Goal: Check status: Check status

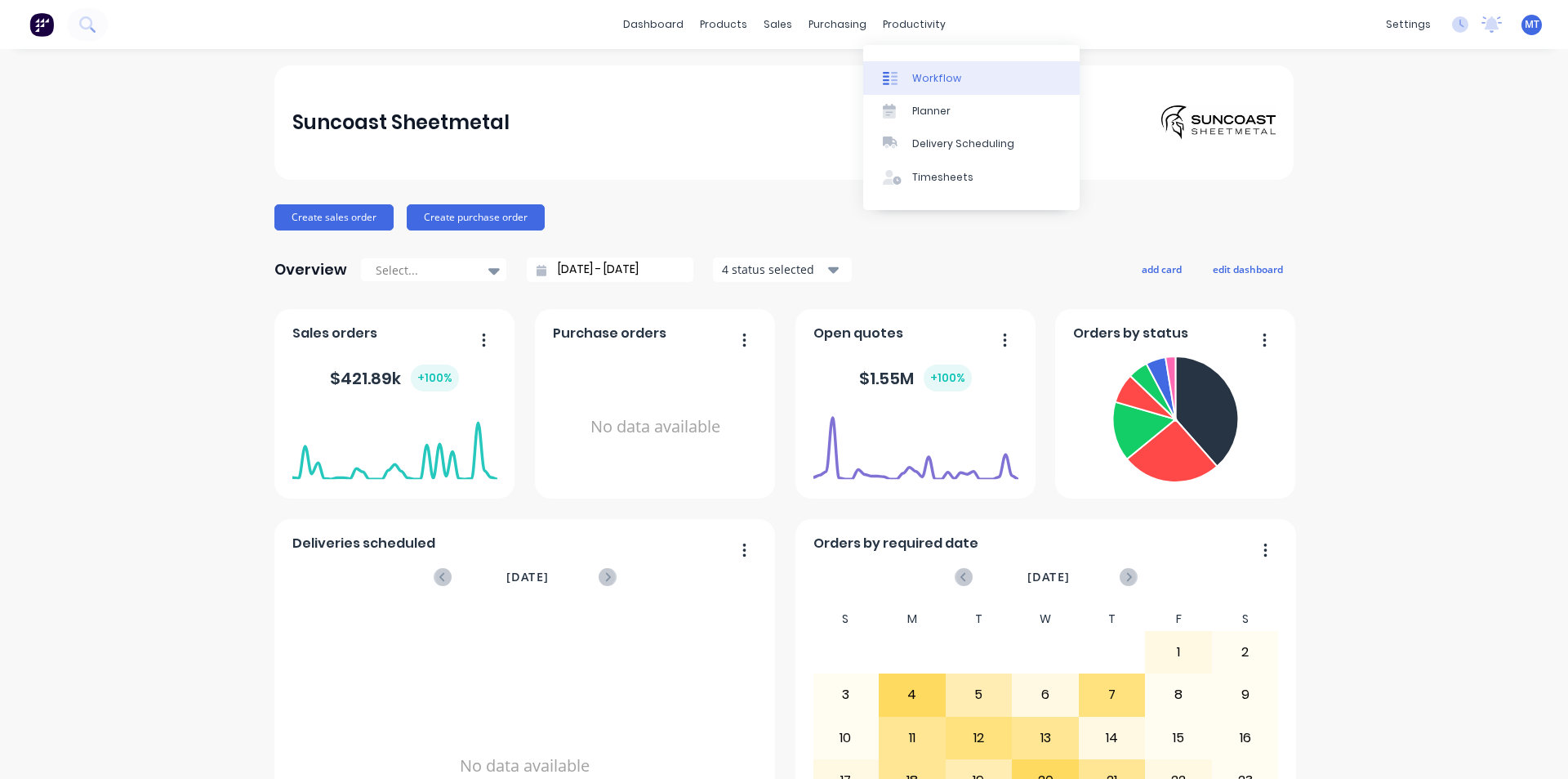
click at [930, 84] on div "Workflow" at bounding box center [936, 78] width 49 height 15
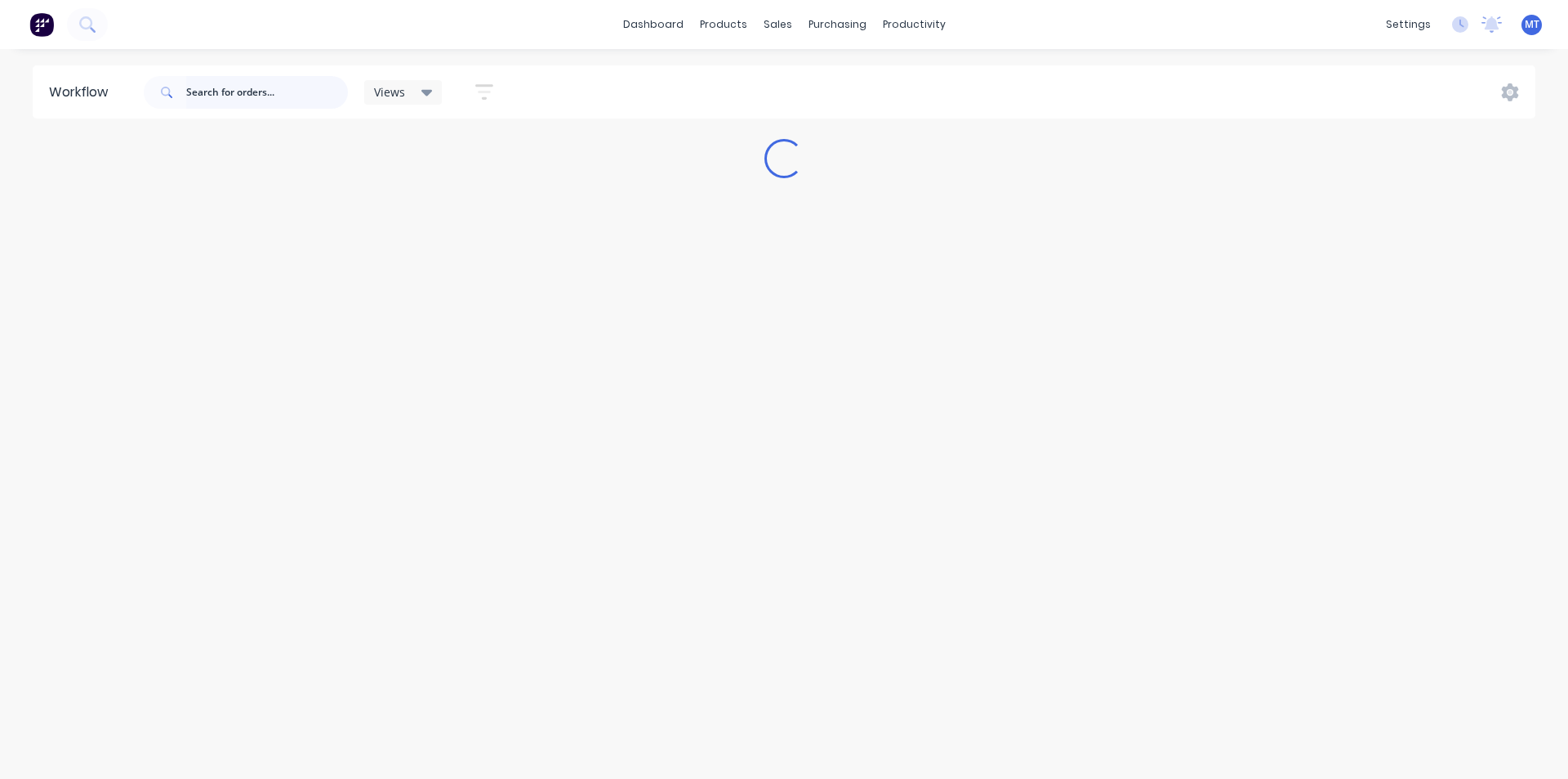
click at [300, 95] on input "text" at bounding box center [267, 92] width 162 height 33
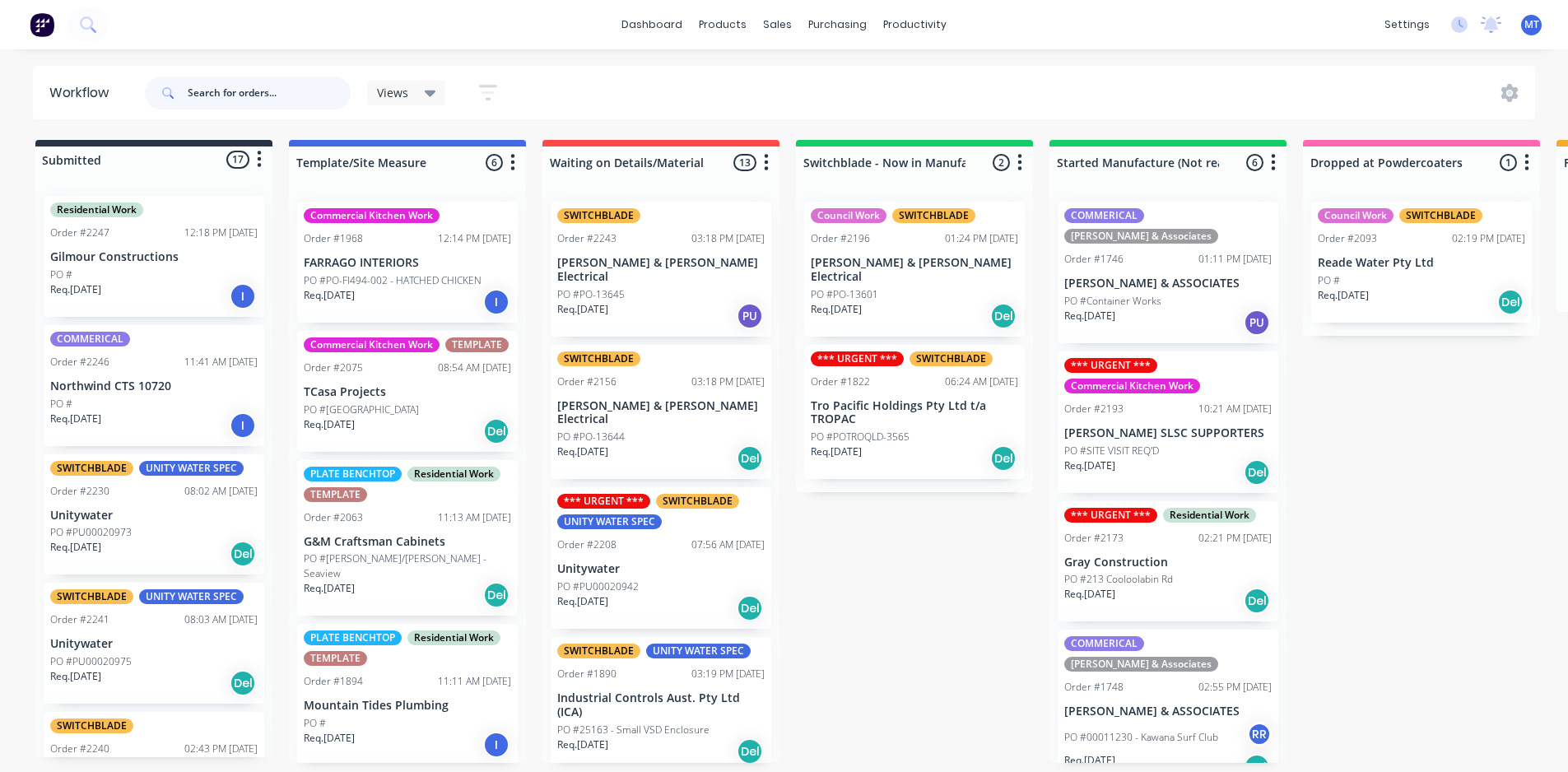
type input "b"
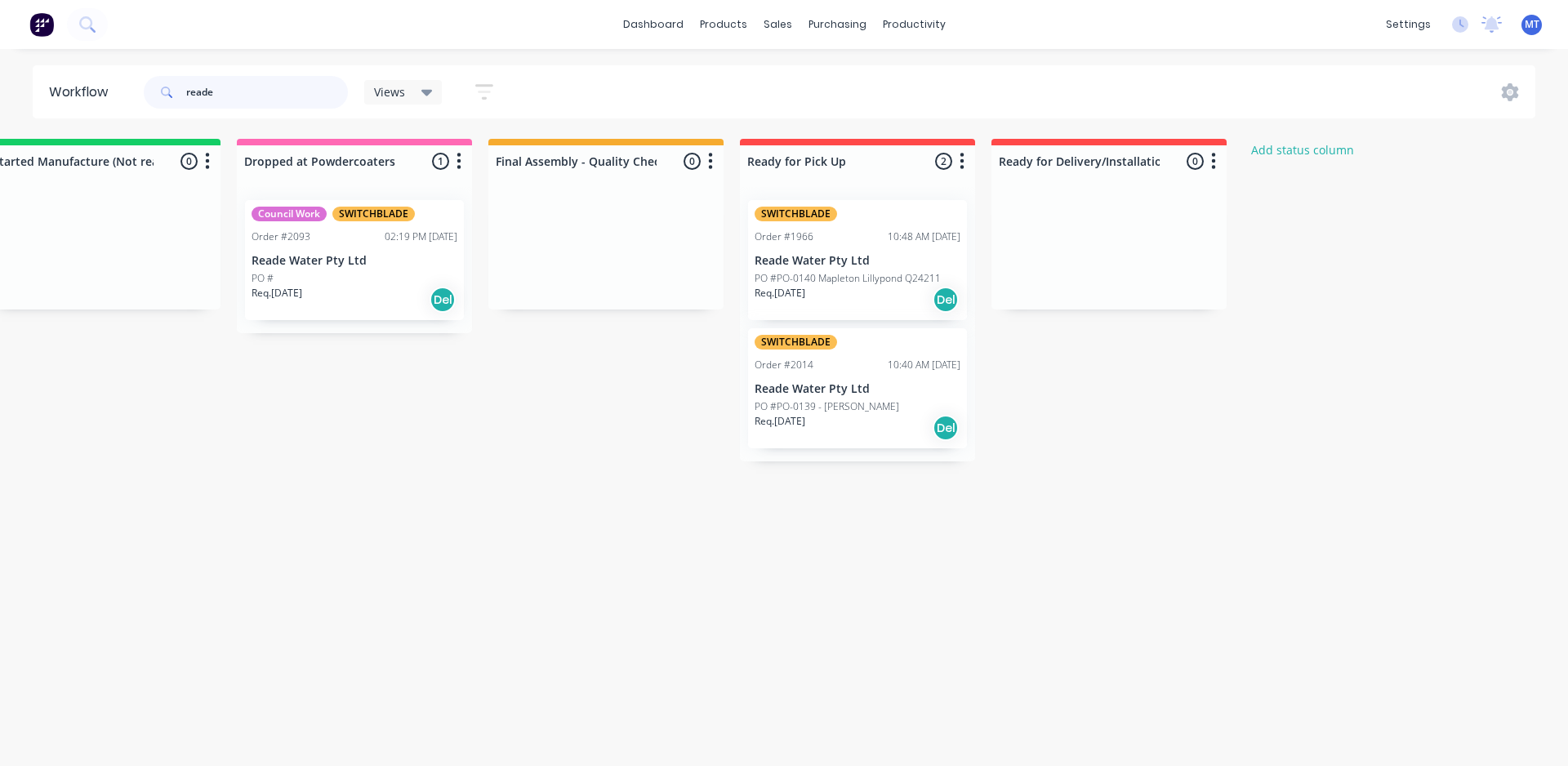
scroll to position [0, 1078]
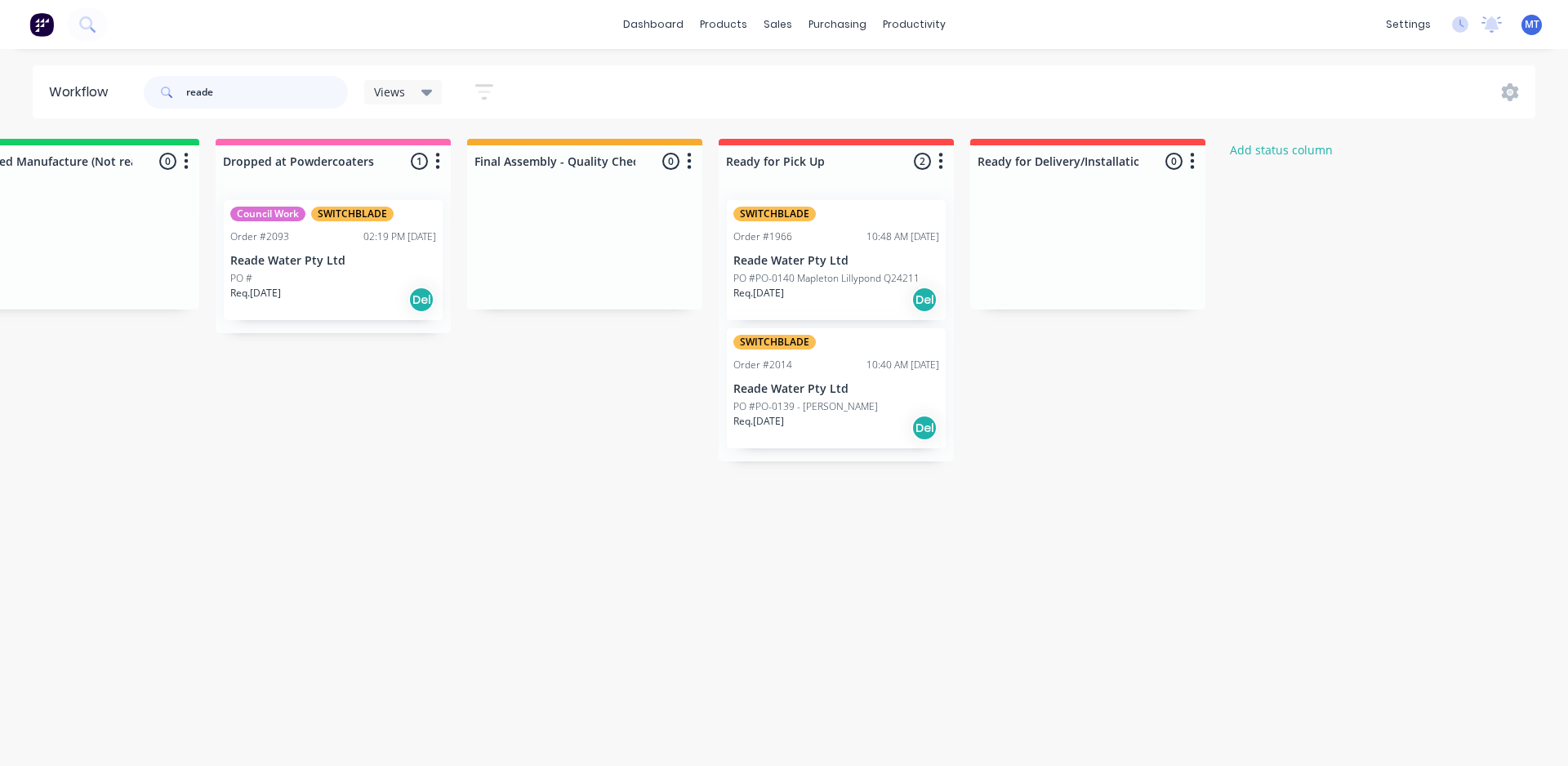
type input "reade"
click at [824, 398] on div "SWITCHBLADE Order #2014 10:40 AM [DATE] Reade Water Pty Ltd PO #PO-0139 - [PERS…" at bounding box center [837, 388] width 219 height 120
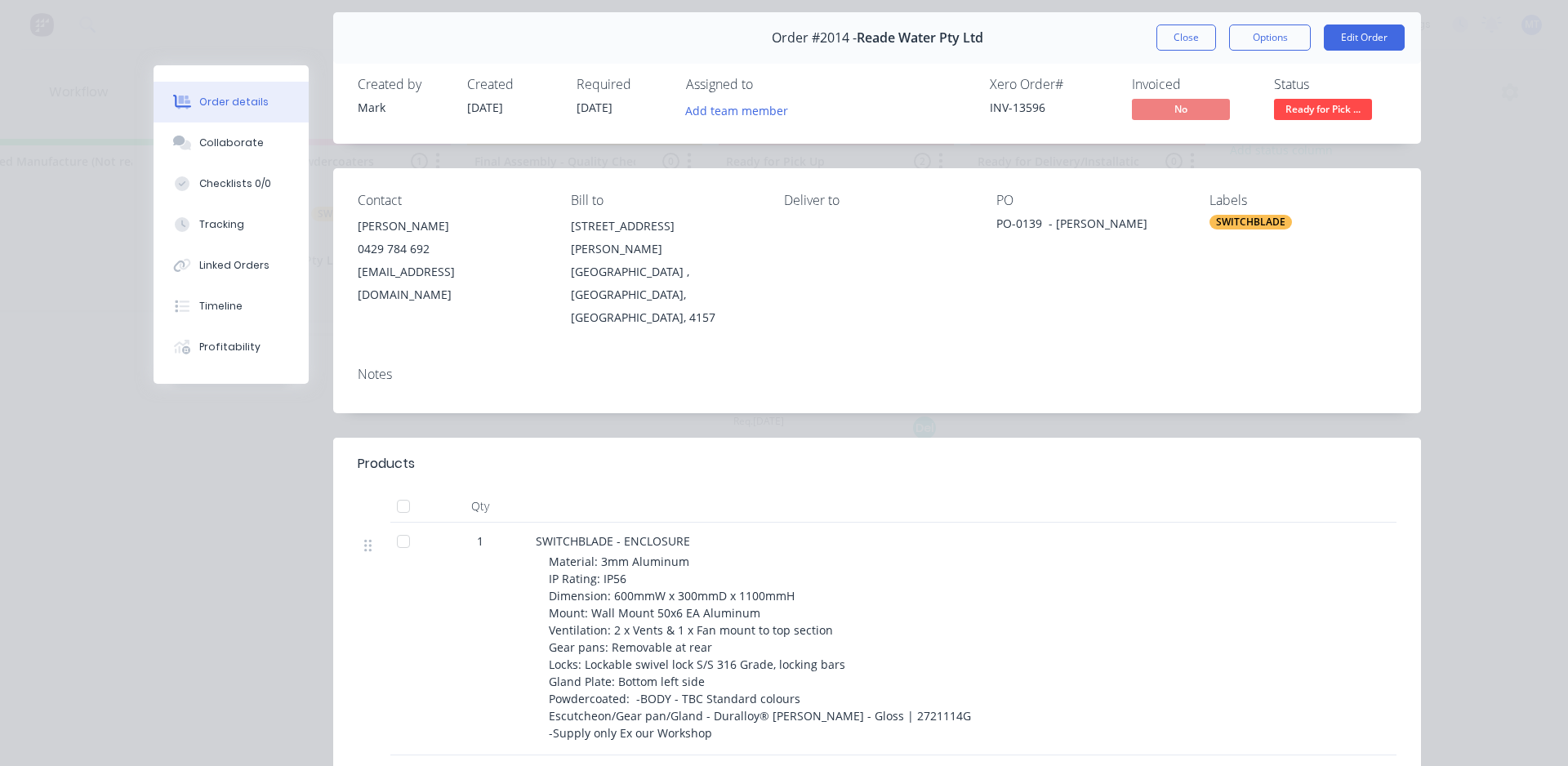
scroll to position [82, 0]
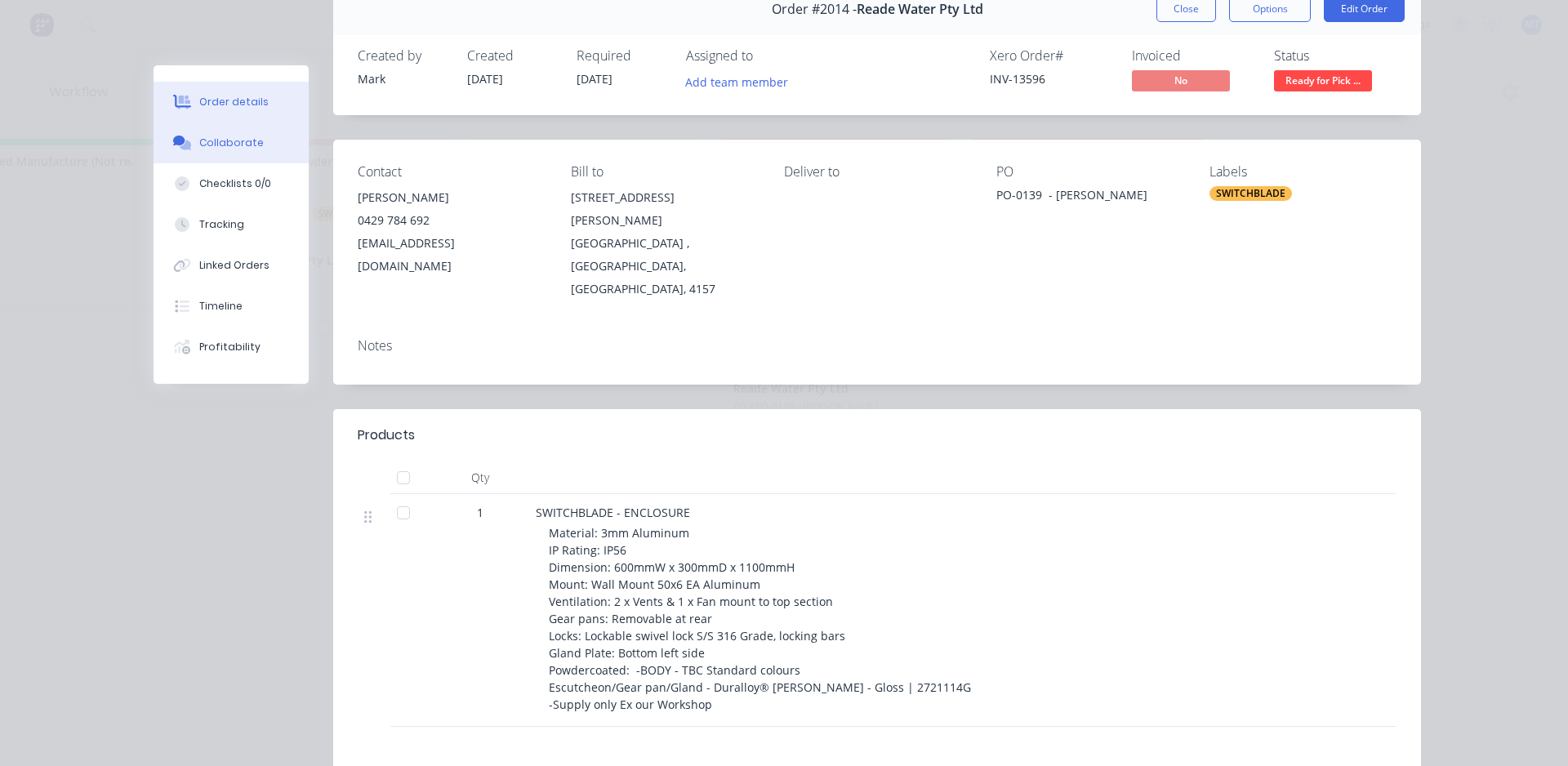
click at [227, 149] on div "Collaborate" at bounding box center [231, 142] width 65 height 15
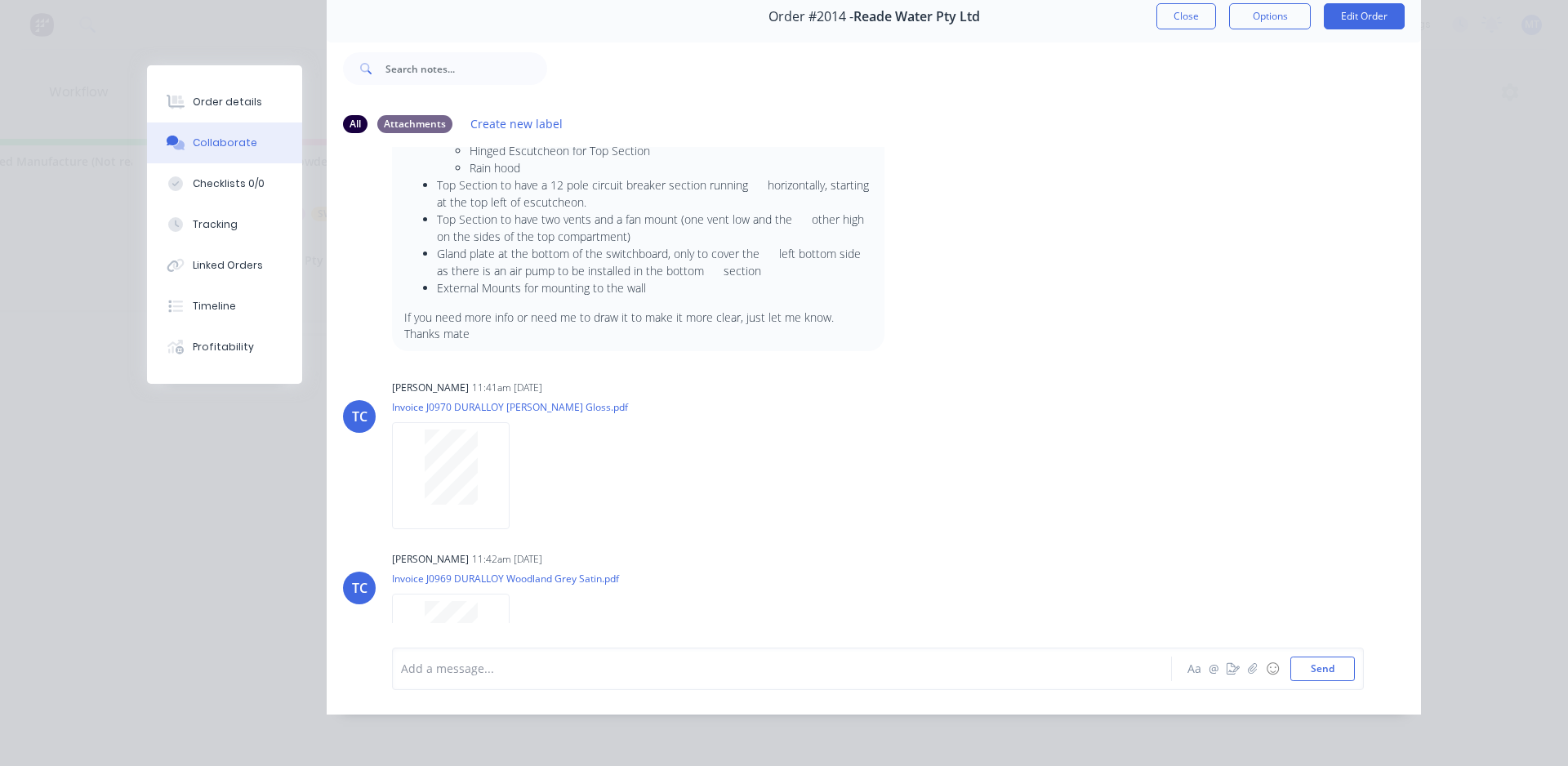
scroll to position [0, 0]
click at [1185, 13] on button "Close" at bounding box center [1186, 16] width 59 height 26
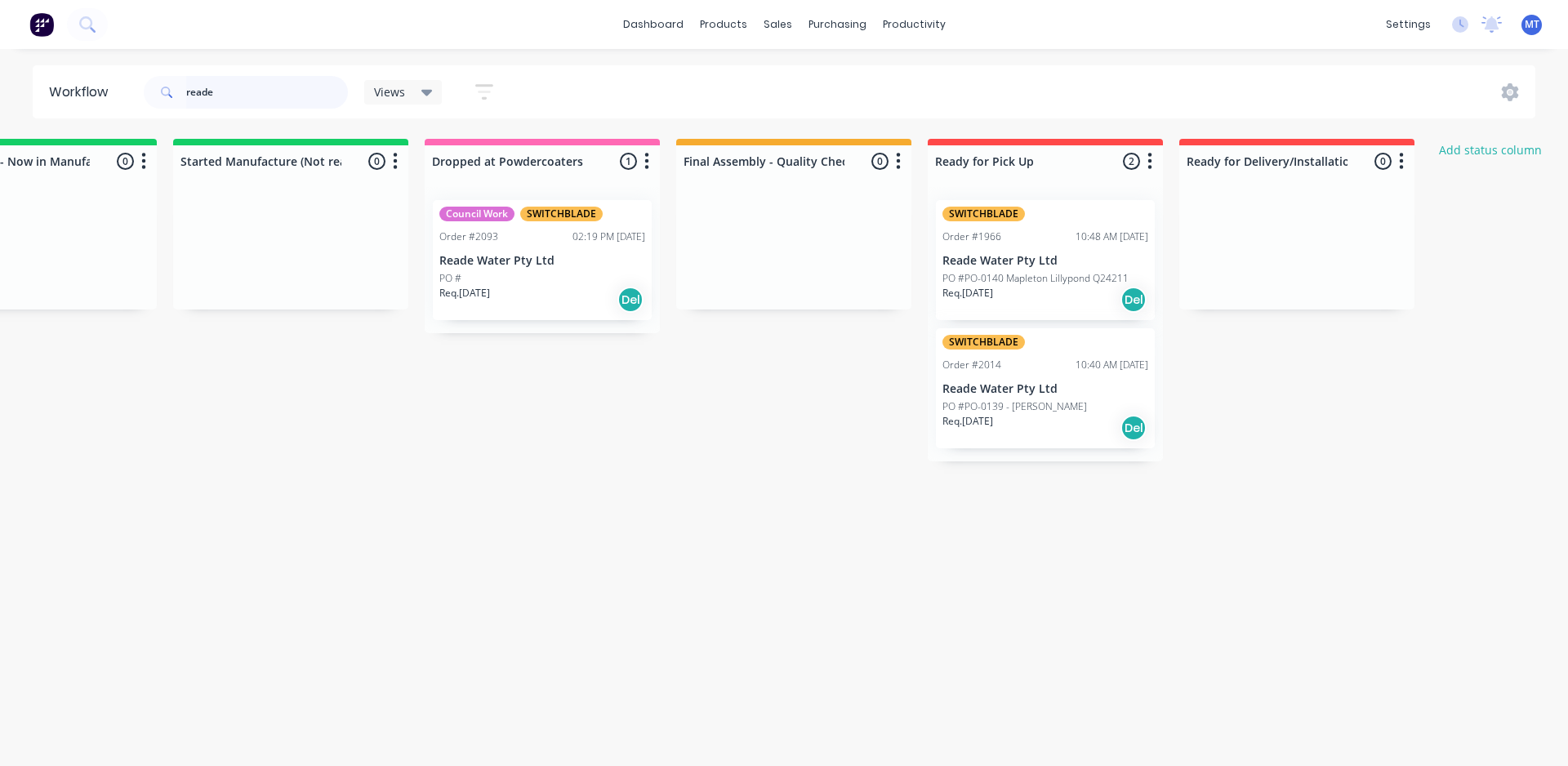
scroll to position [0, 873]
click at [1056, 252] on div "SWITCHBLADE Order #1966 10:48 AM [DATE] Reade Water Pty Ltd PO #PO-0140 Mapleto…" at bounding box center [1042, 259] width 219 height 120
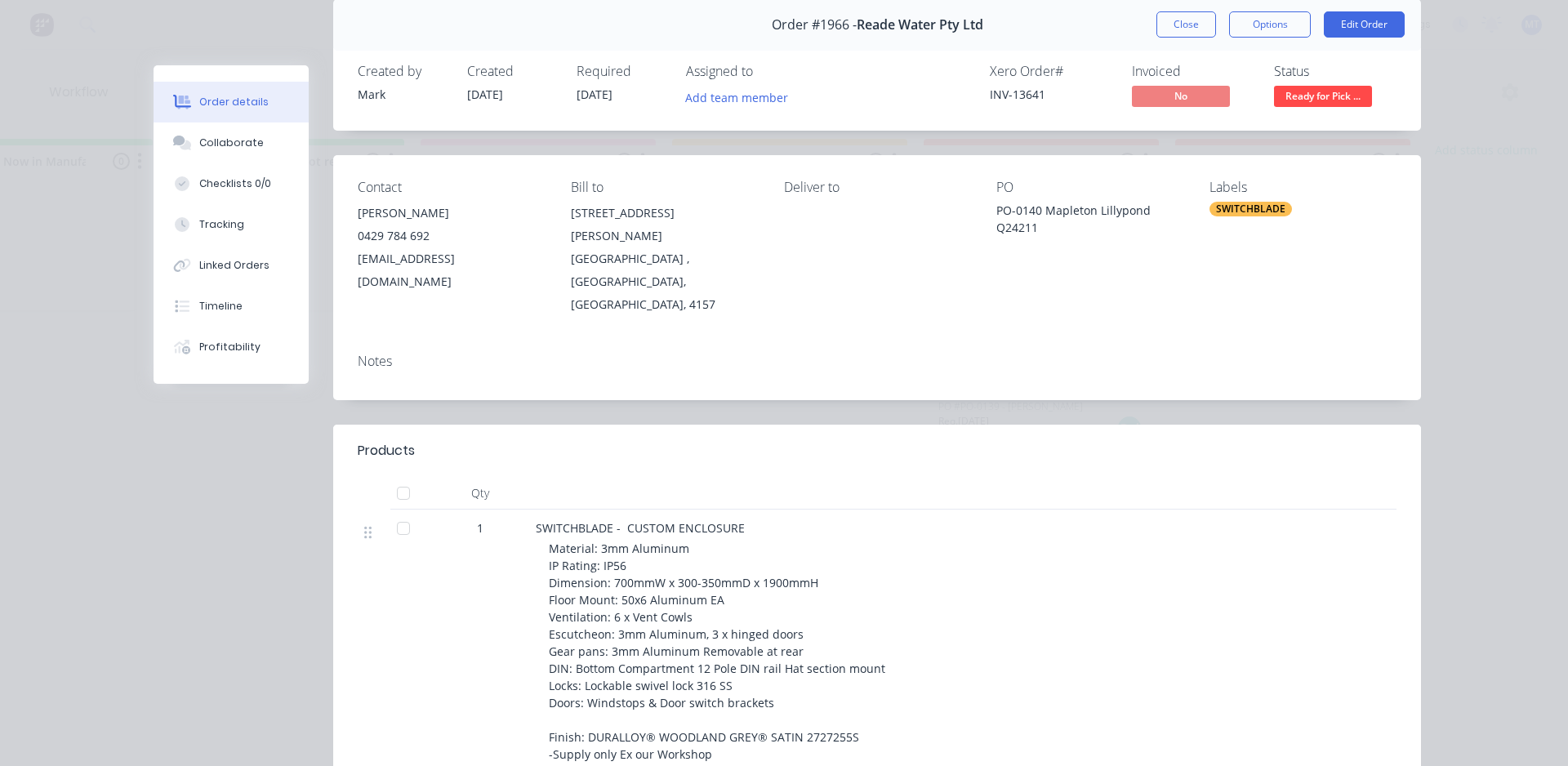
scroll to position [0, 0]
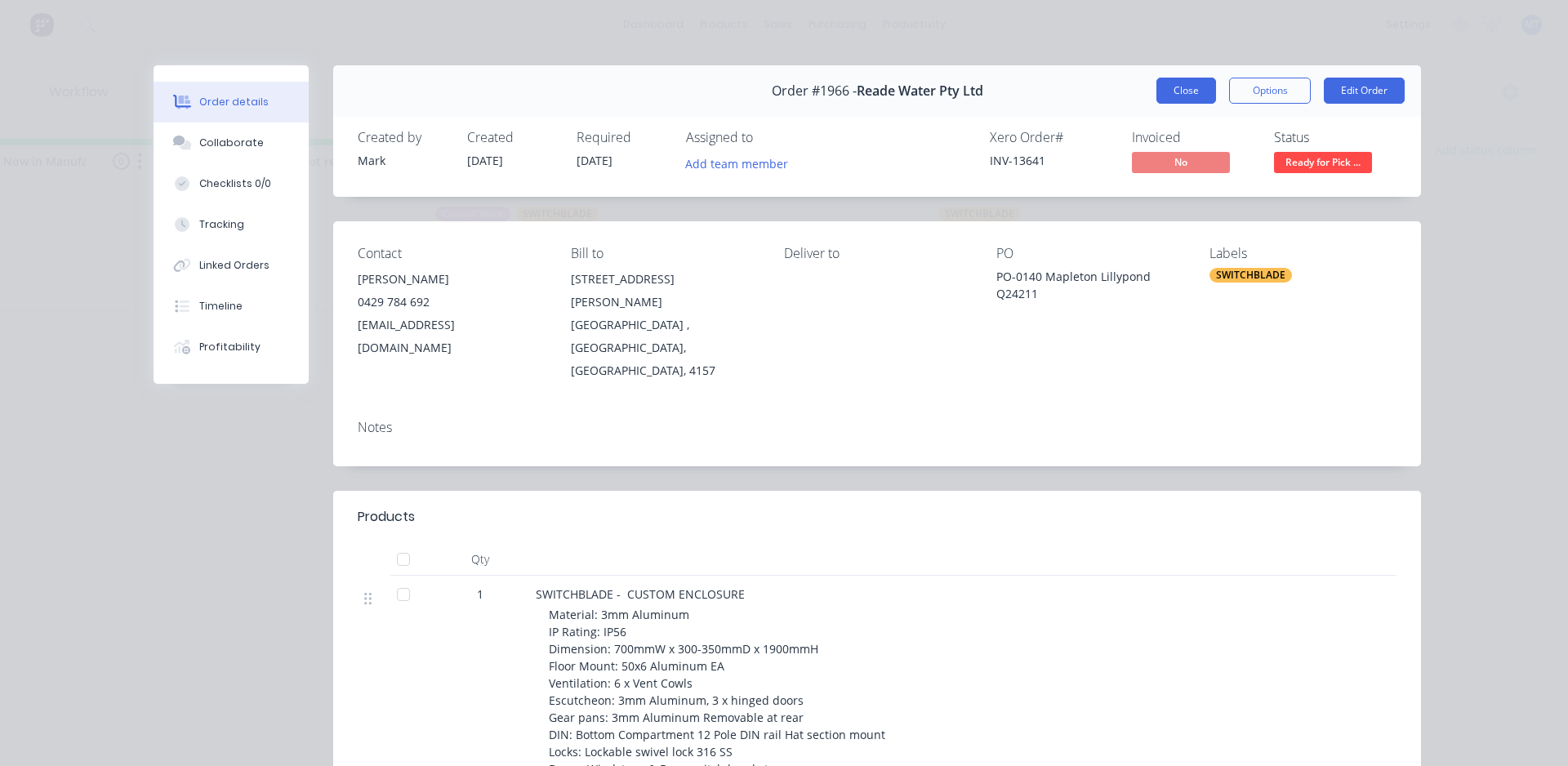
click at [1198, 93] on button "Close" at bounding box center [1186, 90] width 59 height 26
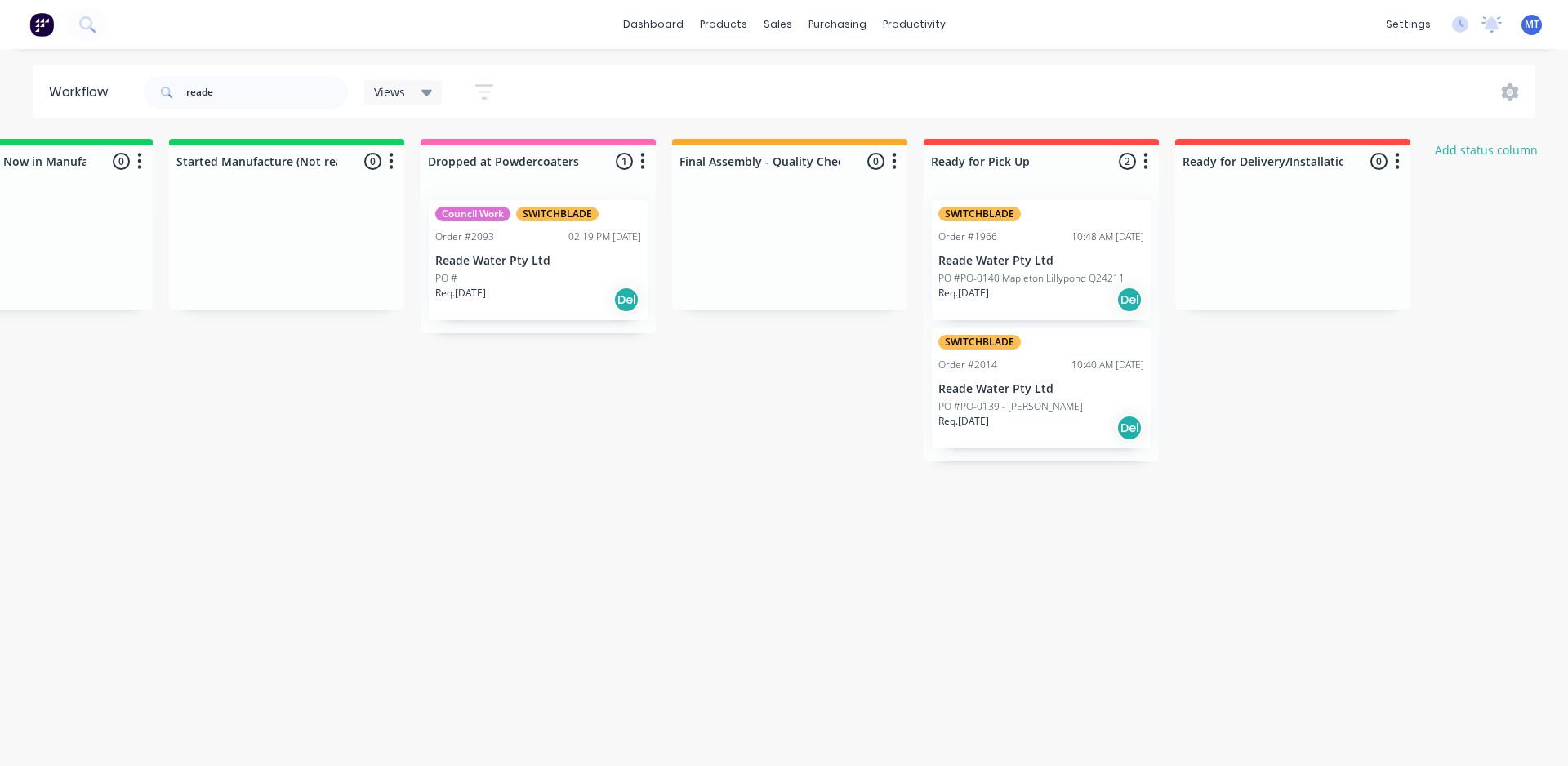
click at [1027, 397] on div "SWITCHBLADE Order #2014 10:40 AM [DATE] Reade Water Pty Ltd PO #PO-0139 - [PERS…" at bounding box center [1042, 388] width 219 height 120
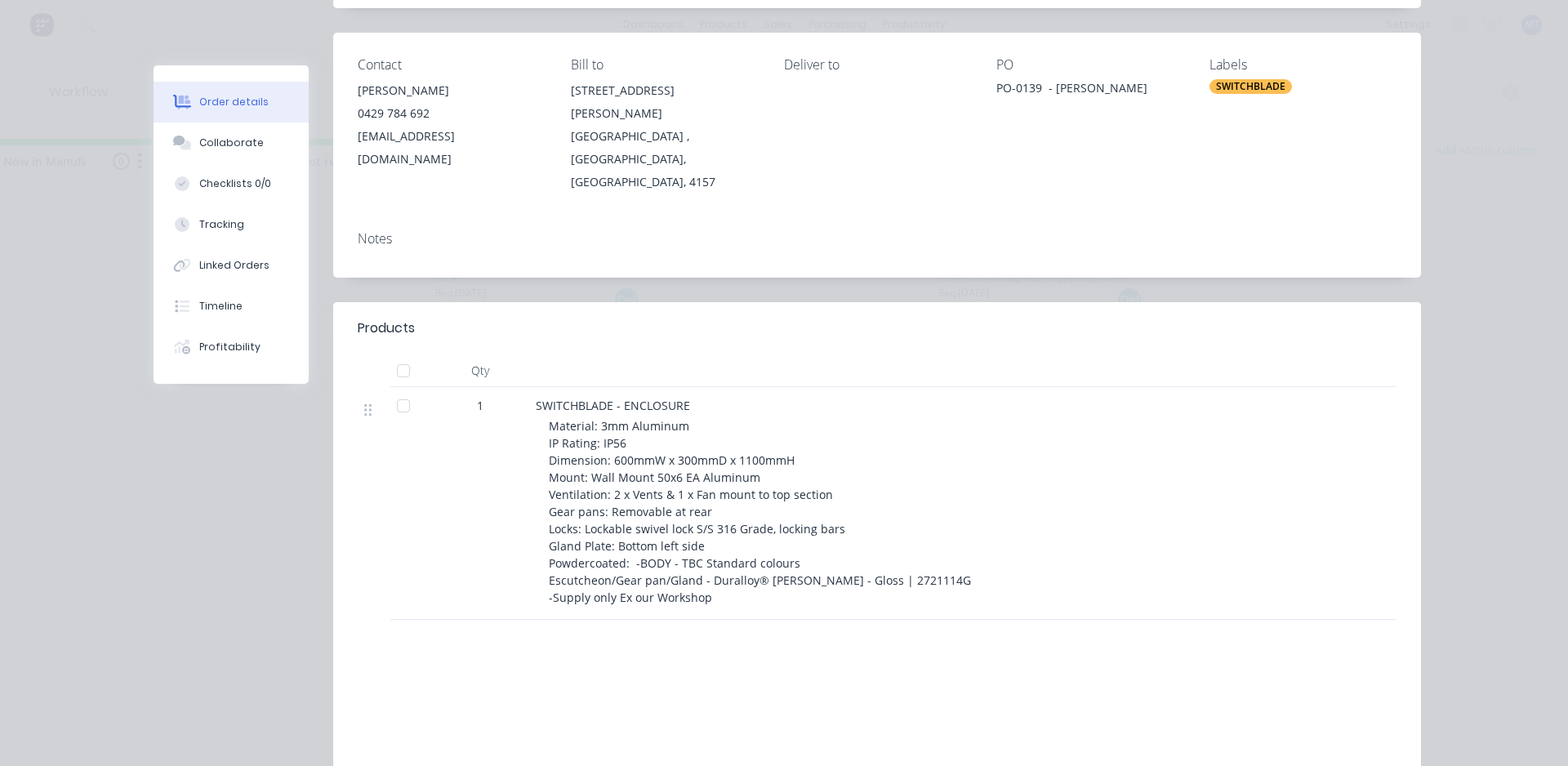
scroll to position [176, 0]
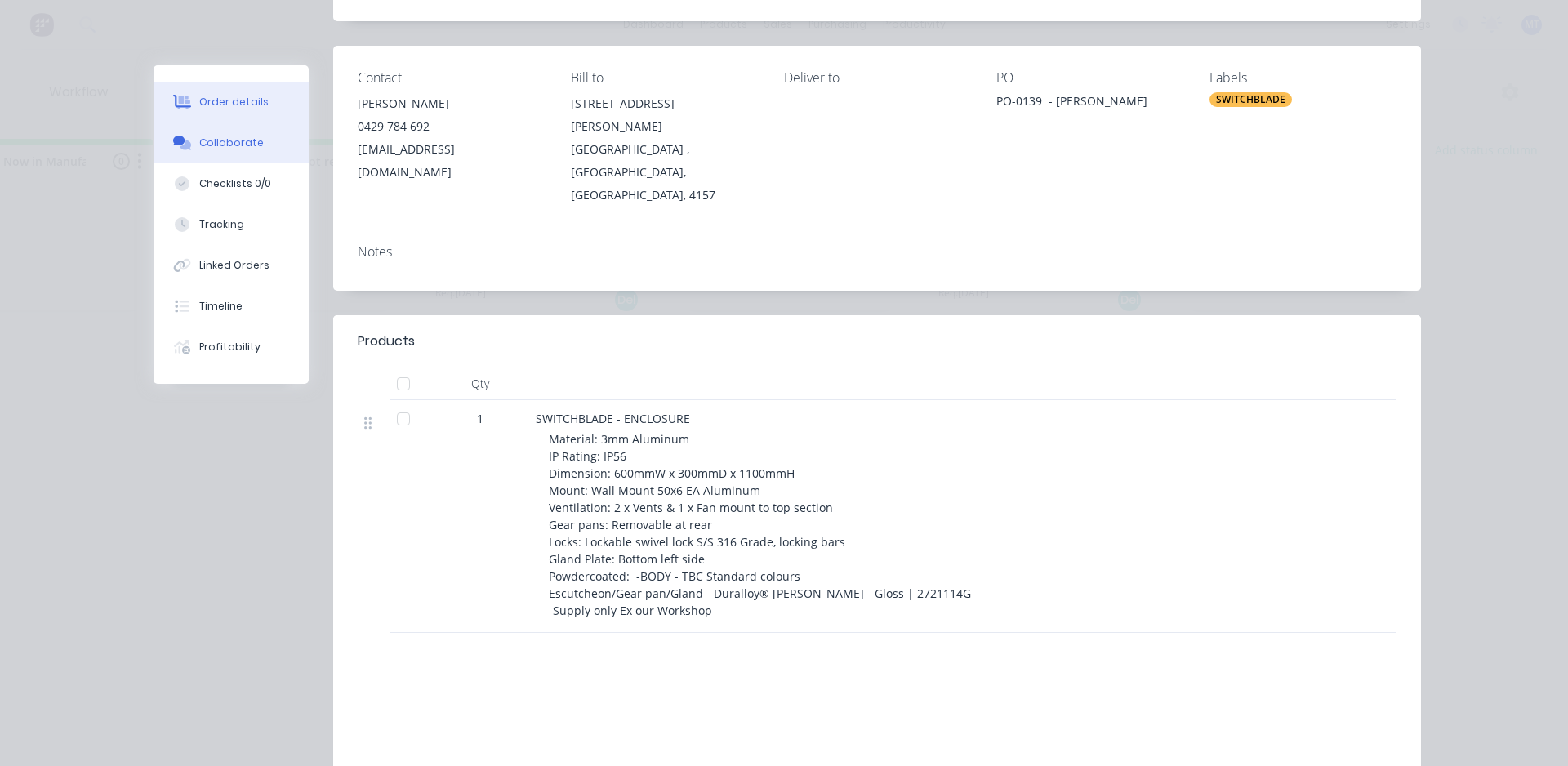
click at [222, 144] on div "Collaborate" at bounding box center [231, 142] width 65 height 15
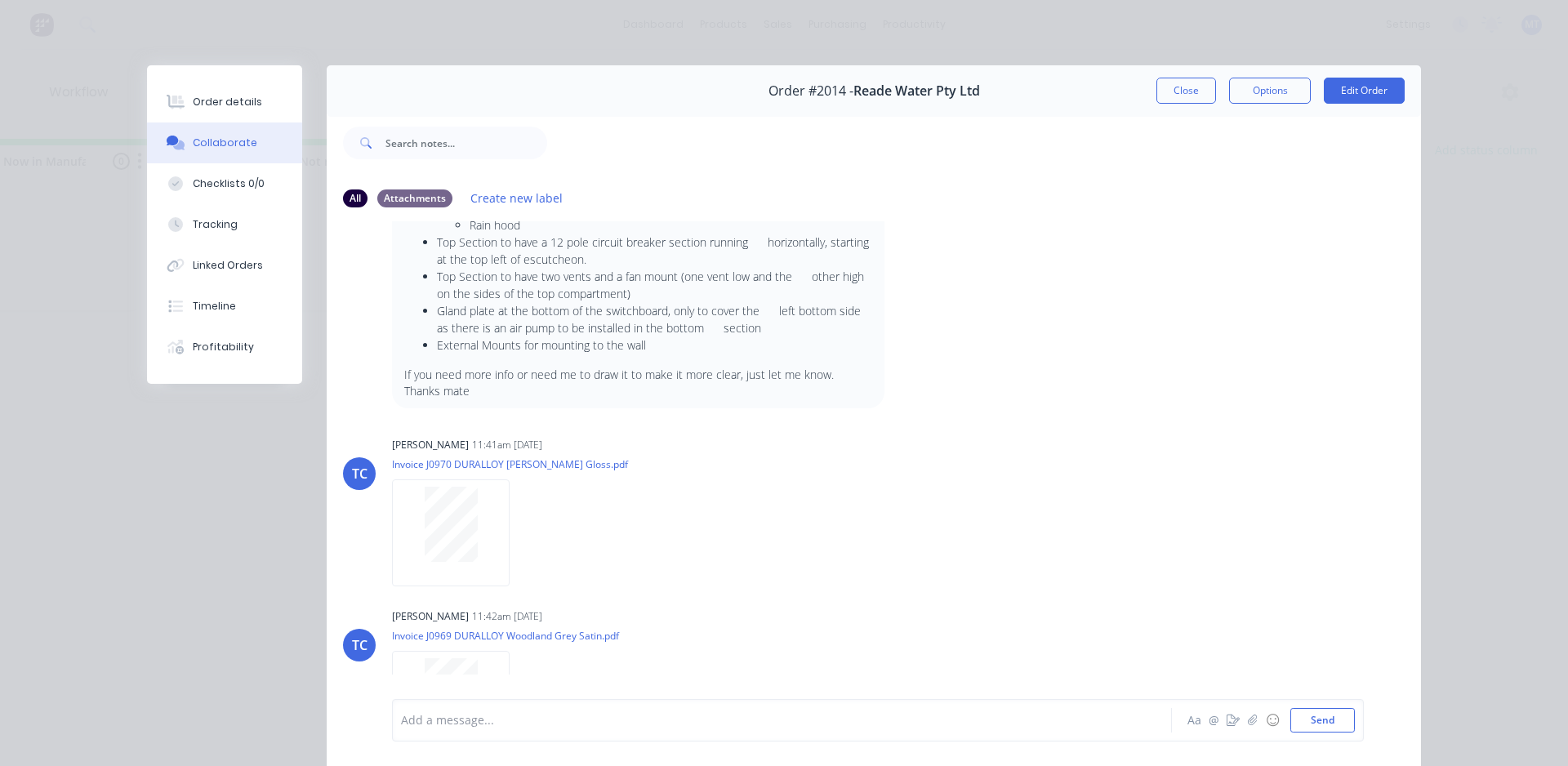
scroll to position [0, 0]
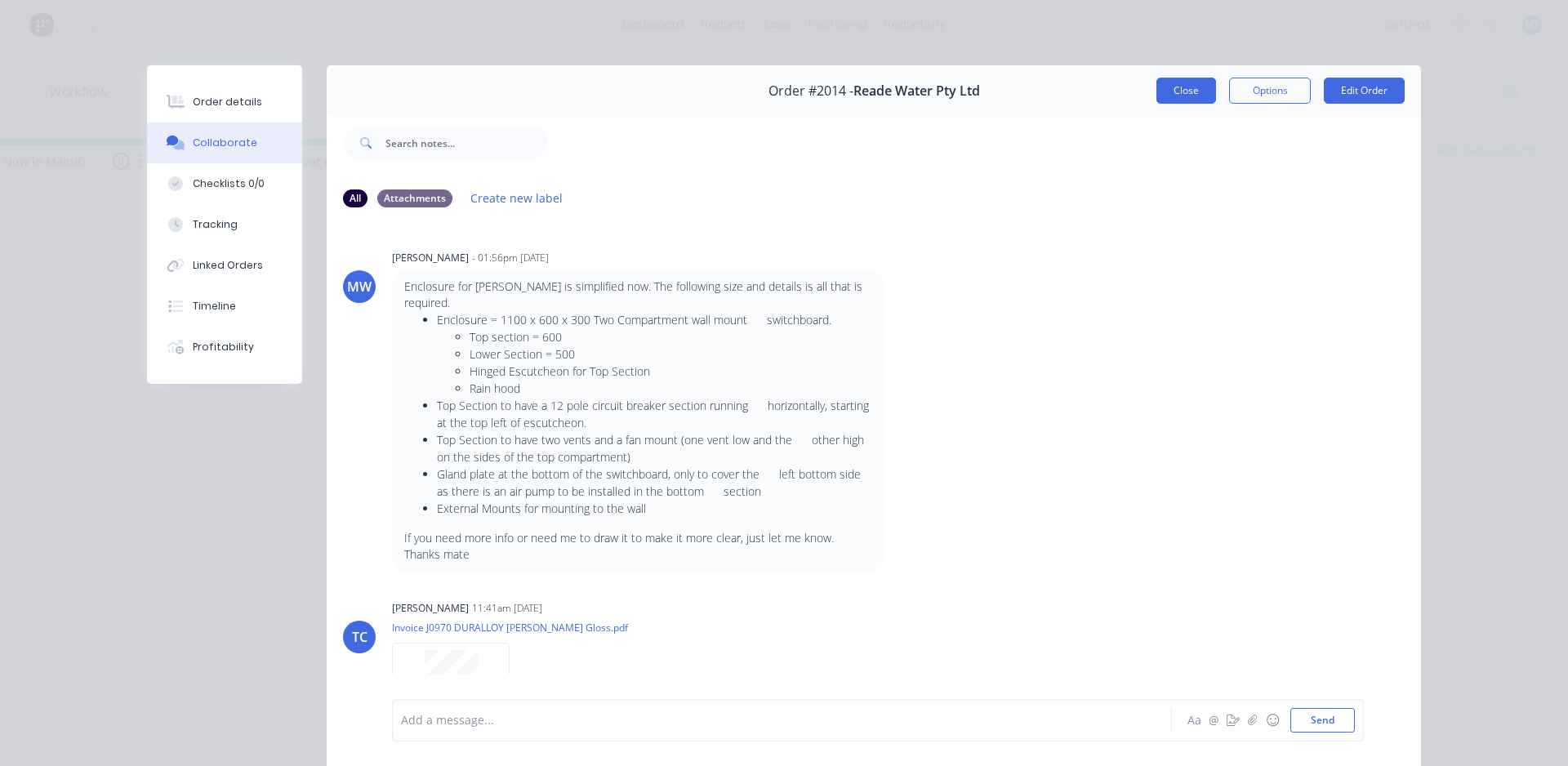
click at [1171, 84] on button "Close" at bounding box center [1186, 90] width 59 height 26
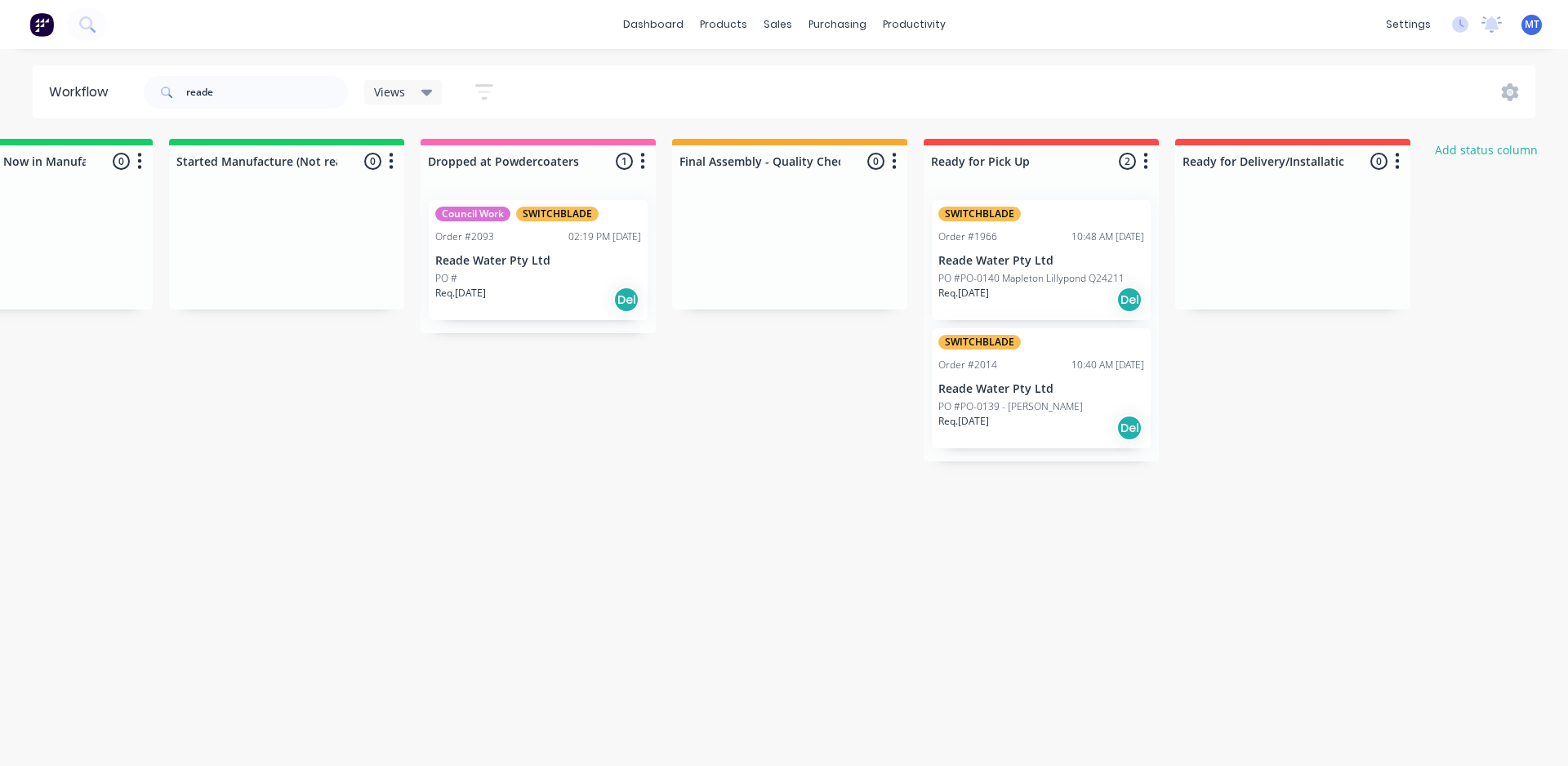
click at [1050, 291] on div "Req. [DATE] Del" at bounding box center [1041, 300] width 206 height 28
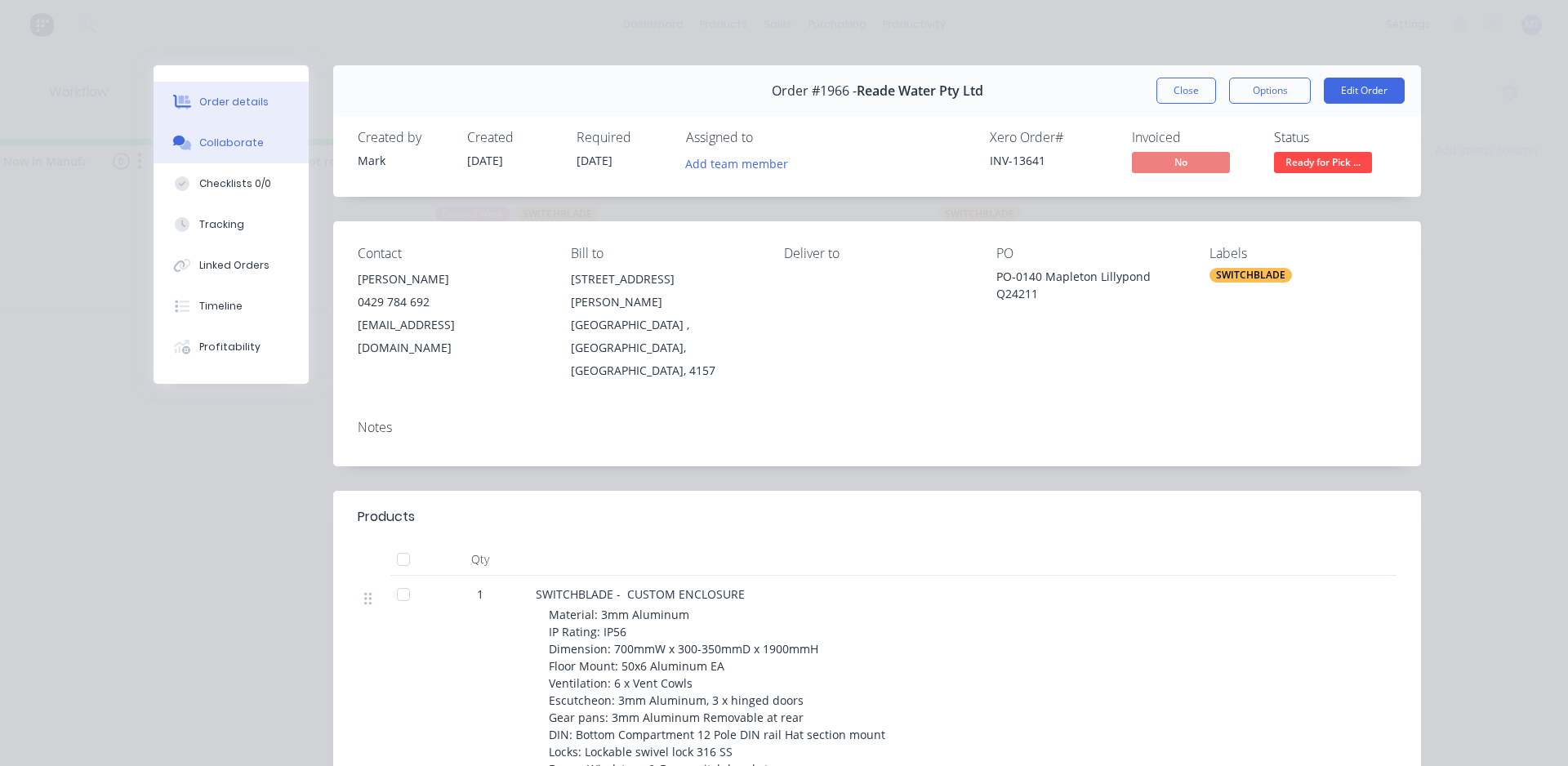
click at [204, 136] on div "Collaborate" at bounding box center [231, 142] width 65 height 15
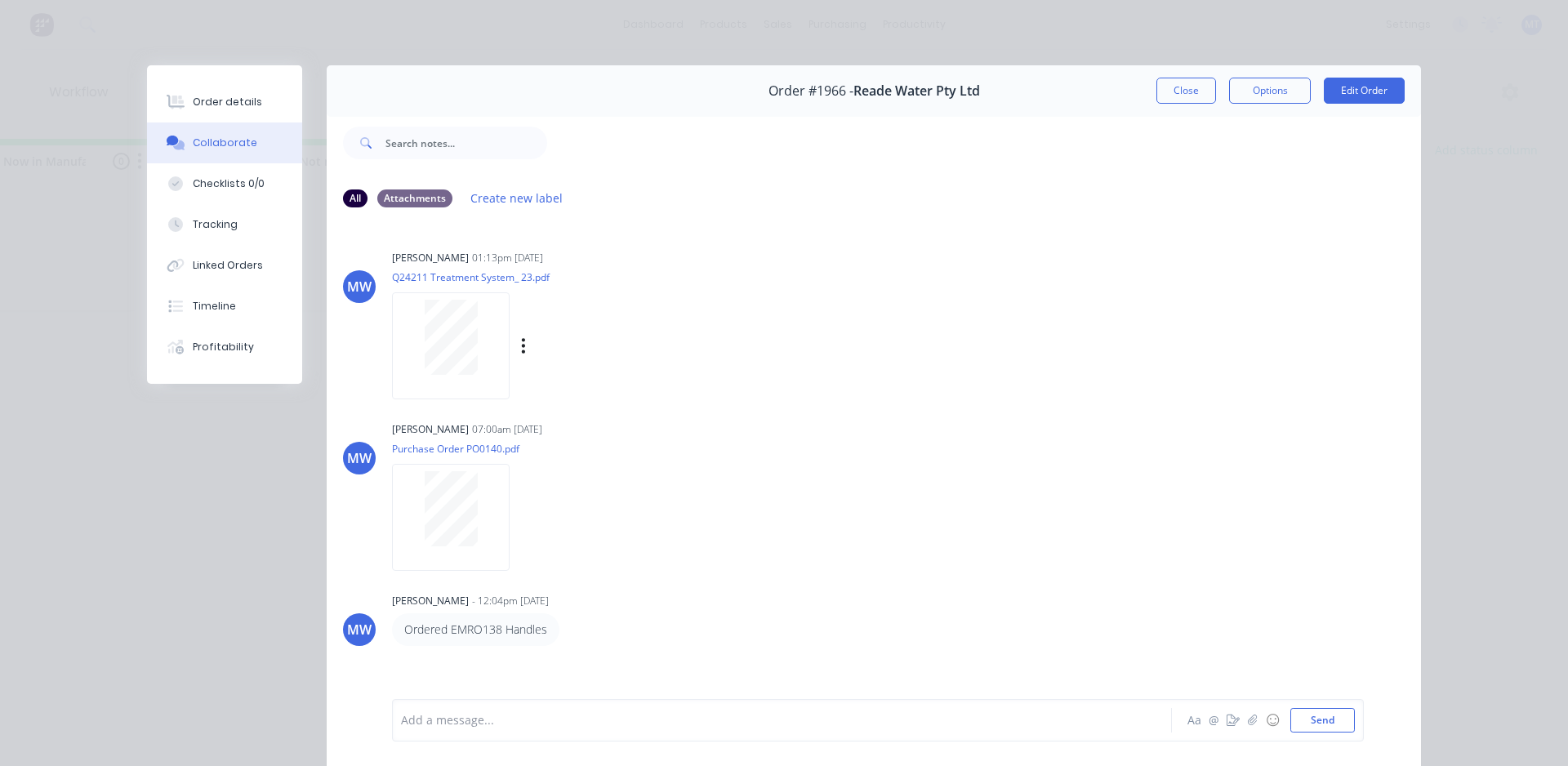
click at [441, 378] on div at bounding box center [451, 346] width 118 height 107
click at [228, 103] on div "Order details" at bounding box center [227, 102] width 70 height 15
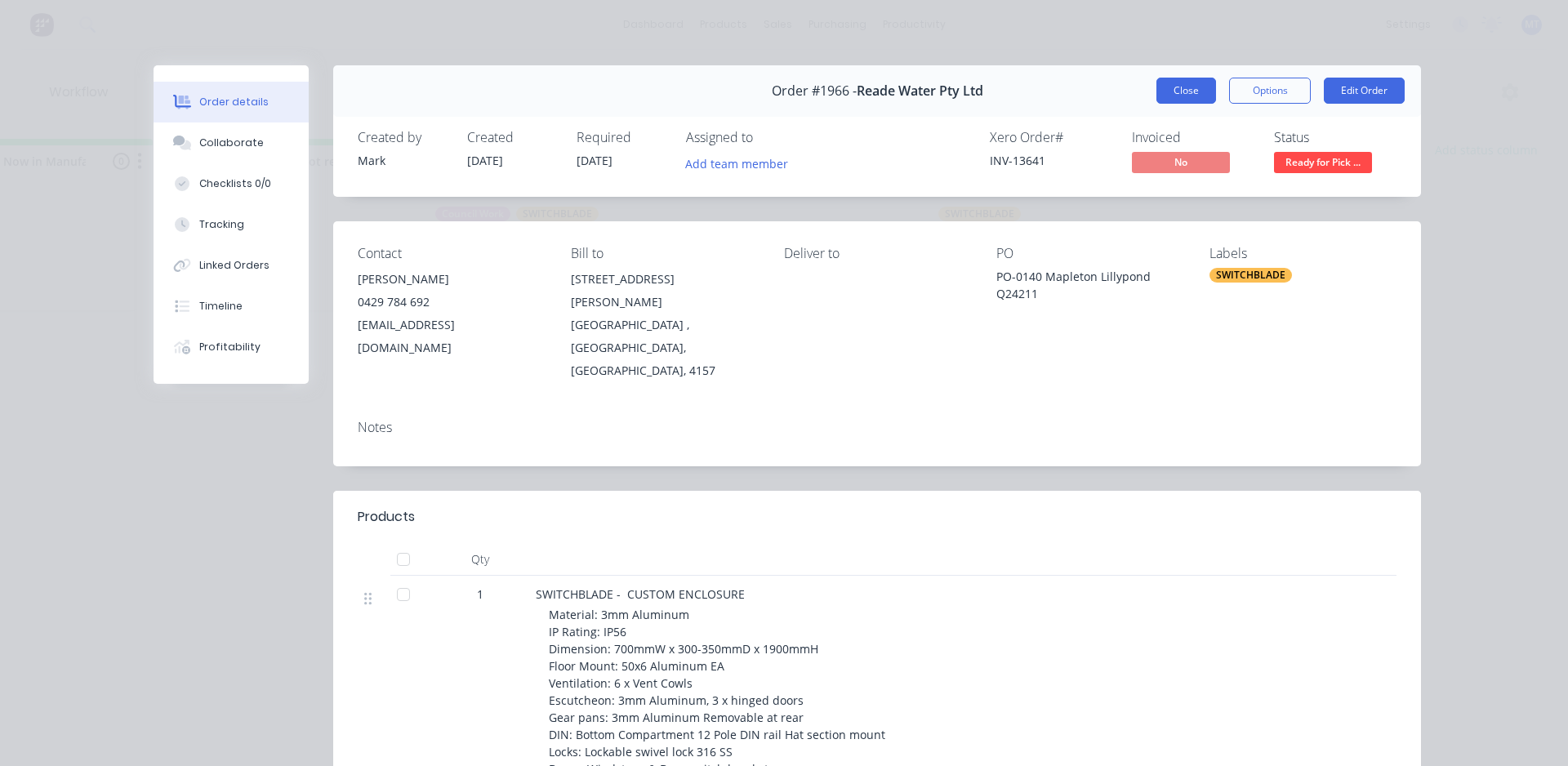
click at [1181, 84] on button "Close" at bounding box center [1186, 90] width 59 height 26
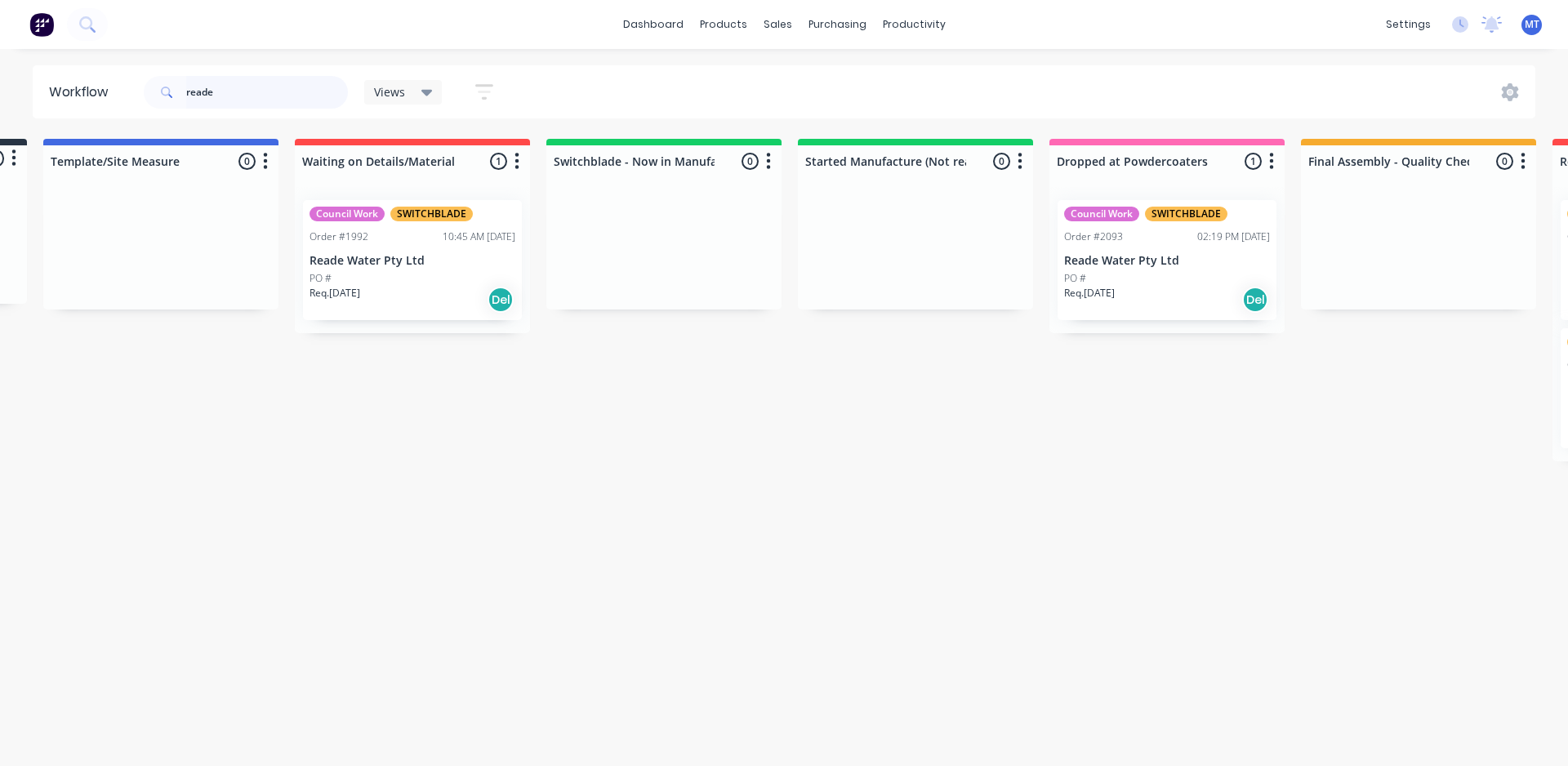
scroll to position [0, 227]
